Goal: Check status

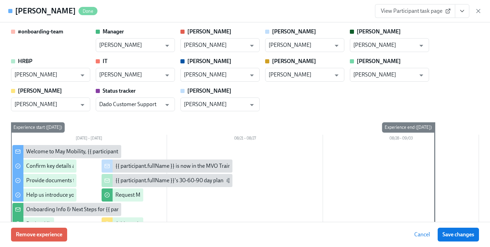
scroll to position [112, 0]
click at [479, 13] on icon "button" at bounding box center [478, 11] width 7 height 7
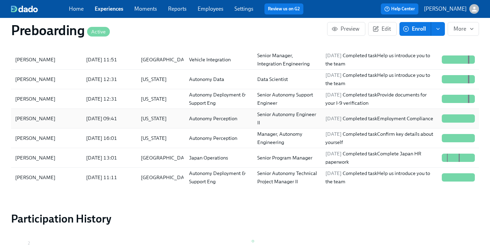
scroll to position [762, 0]
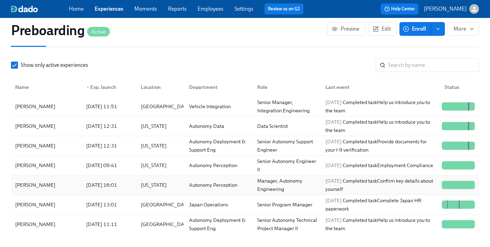
click at [86, 185] on div "2025/08/01 16:01" at bounding box center [101, 185] width 36 height 8
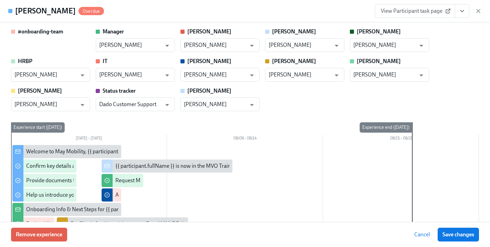
click at [461, 12] on icon "View task page" at bounding box center [462, 11] width 7 height 7
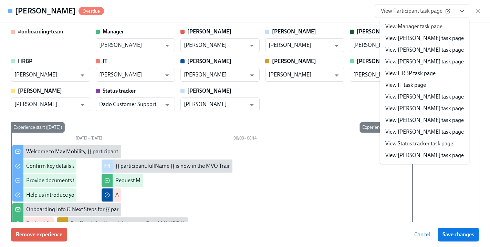
click at [418, 83] on link "View IT task page" at bounding box center [405, 85] width 41 height 8
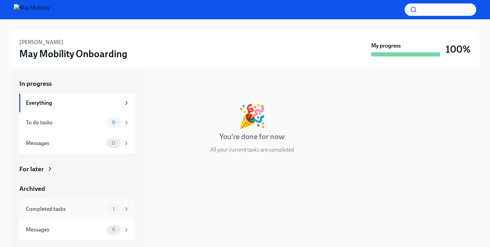
click at [79, 209] on div "Completed tasks" at bounding box center [65, 209] width 78 height 8
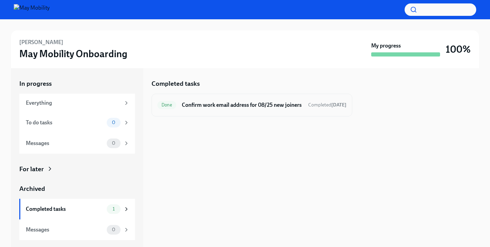
click at [310, 108] on span "Completed [DATE]" at bounding box center [327, 105] width 38 height 6
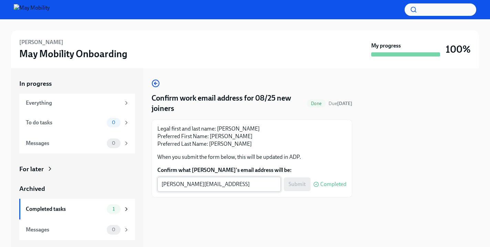
click at [244, 186] on textarea "[PERSON_NAME][EMAIL_ADDRESS][DOMAIN_NAME]" at bounding box center [218, 184] width 115 height 8
